Goal: Task Accomplishment & Management: Complete application form

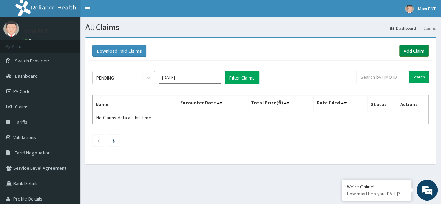
click at [409, 49] on link "Add Claim" at bounding box center [414, 51] width 30 height 12
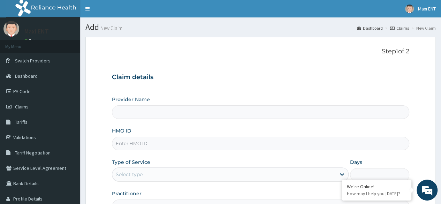
click at [169, 148] on input "HMO ID" at bounding box center [261, 144] width 298 height 14
type input "M"
type input "Maxi ENT"
type input "MHM/10003/A"
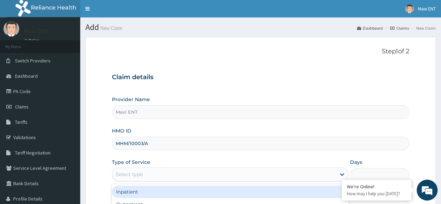
click at [180, 179] on div "Select type" at bounding box center [224, 174] width 224 height 11
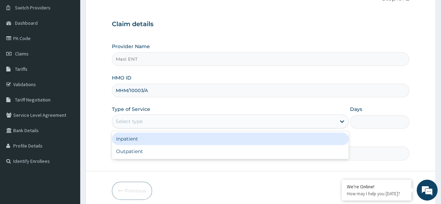
scroll to position [56, 0]
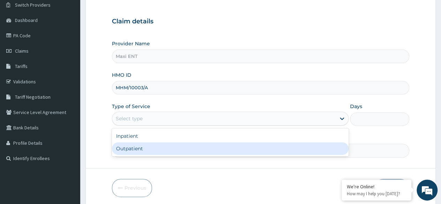
click at [167, 146] on div "Outpatient" at bounding box center [230, 148] width 237 height 13
type input "1"
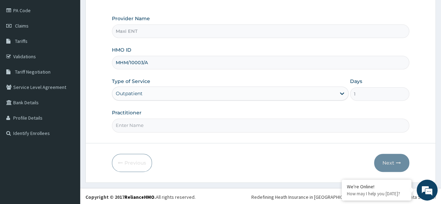
scroll to position [81, 0]
click at [221, 133] on form "Step 1 of 2 Claim details Provider Name Maxi ENT HMO ID MHM/10003/A Type of Ser…" at bounding box center [260, 69] width 351 height 226
click at [211, 123] on input "Practitioner" at bounding box center [261, 126] width 298 height 14
type input "[PERSON_NAME]"
click at [399, 156] on button "Next" at bounding box center [391, 163] width 35 height 18
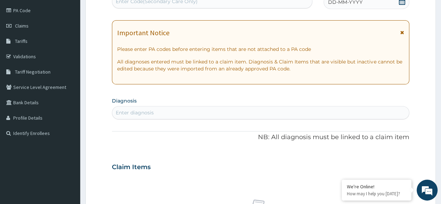
scroll to position [79, 0]
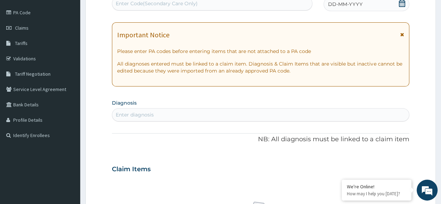
click at [198, 2] on div "Enter Code(Secondary Care Only)" at bounding box center [212, 3] width 200 height 11
paste input "PA/1F5A1C"
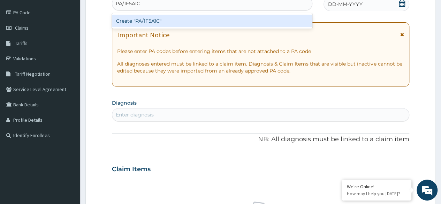
type input "PA/1F5A1C"
click at [148, 22] on div "Create "PA/1F5A1C"" at bounding box center [212, 21] width 200 height 13
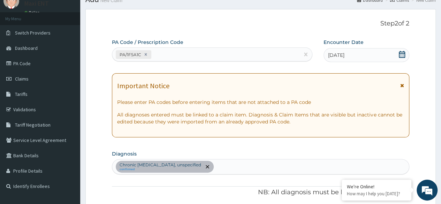
scroll to position [27, 0]
click at [26, 67] on link "PA Code" at bounding box center [40, 64] width 80 height 15
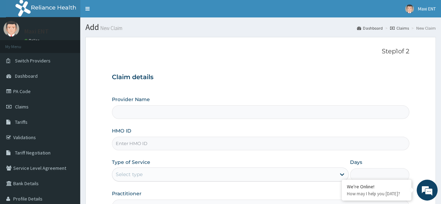
click at [139, 146] on input "HMO ID" at bounding box center [261, 144] width 298 height 14
type input "Maxi ENT"
type input "MHM/10003/C"
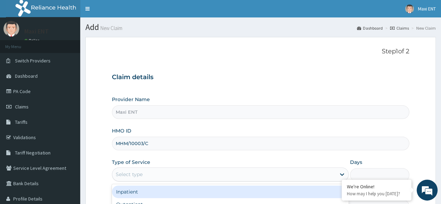
click at [131, 175] on div "Select type" at bounding box center [129, 174] width 27 height 7
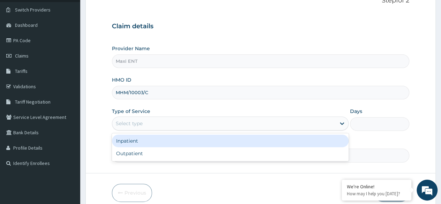
scroll to position [56, 0]
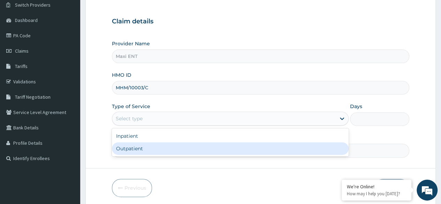
click at [122, 151] on div "Outpatient" at bounding box center [230, 148] width 237 height 13
type input "1"
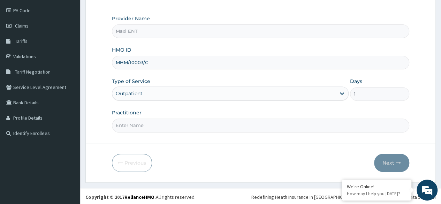
scroll to position [81, 0]
click at [159, 127] on input "Practitioner" at bounding box center [261, 126] width 298 height 14
type input "[PERSON_NAME]"
click at [390, 157] on button "Next" at bounding box center [391, 163] width 35 height 18
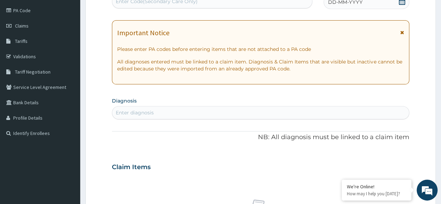
scroll to position [79, 0]
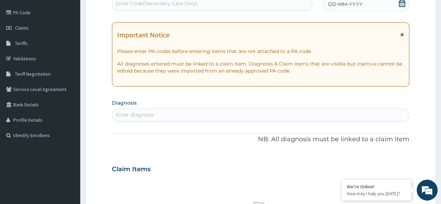
click at [168, 2] on div "Enter Code(Secondary Care Only)" at bounding box center [157, 3] width 82 height 7
paste input "PA/345C4F"
type input "PA/345C4F"
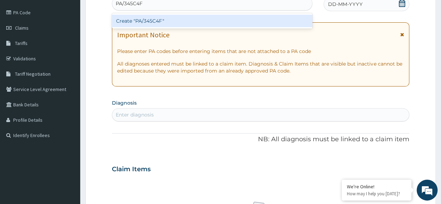
click at [138, 22] on div "Create "PA/345C4F"" at bounding box center [212, 21] width 200 height 13
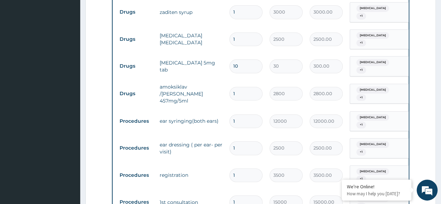
scroll to position [314, 0]
